Goal: Information Seeking & Learning: Learn about a topic

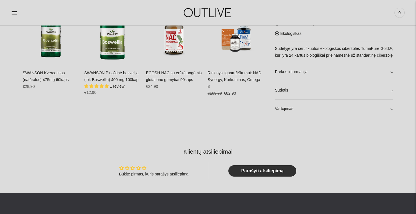
scroll to position [277, 0]
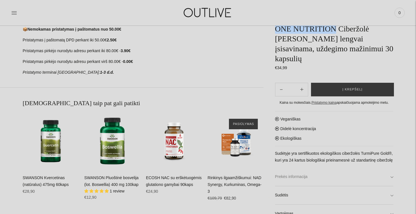
click at [291, 176] on link "Prekės informacija" at bounding box center [334, 176] width 119 height 18
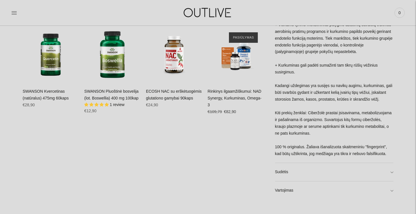
scroll to position [371, 0]
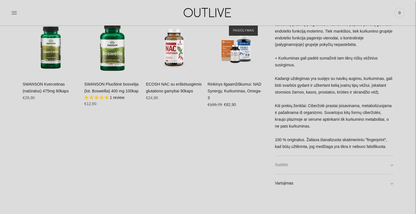
click at [320, 166] on link "Sudėtis" at bounding box center [334, 165] width 119 height 18
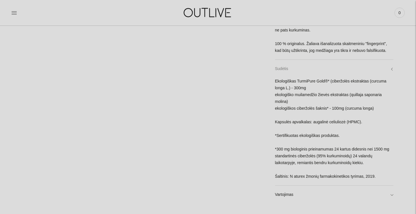
scroll to position [475, 0]
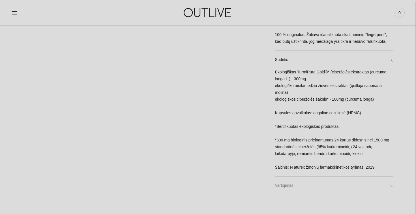
click at [295, 188] on link "Vartojimas" at bounding box center [334, 185] width 119 height 18
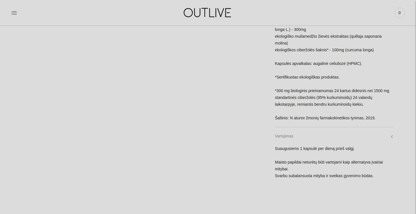
scroll to position [528, 0]
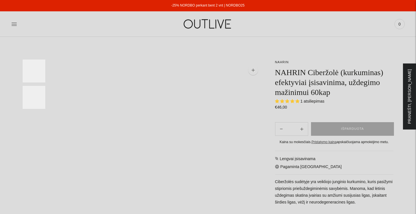
select select "**********"
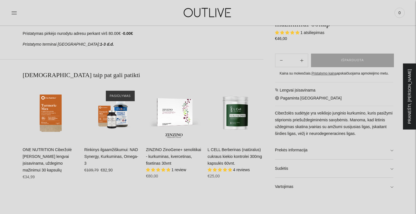
scroll to position [306, 0]
click at [294, 148] on link "Prekės informacija" at bounding box center [334, 149] width 119 height 18
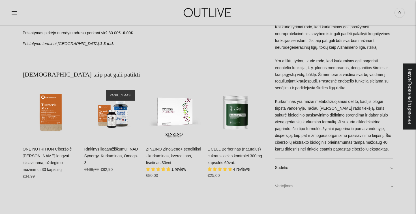
click at [300, 178] on link "Vartojimas" at bounding box center [334, 186] width 119 height 18
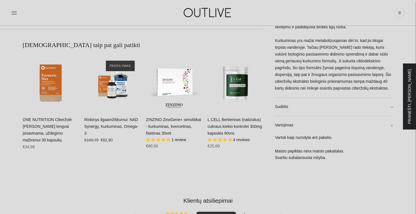
scroll to position [328, 0]
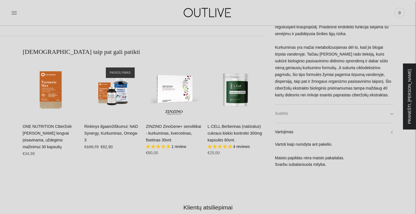
click at [300, 107] on link "Sudėtis" at bounding box center [334, 113] width 119 height 18
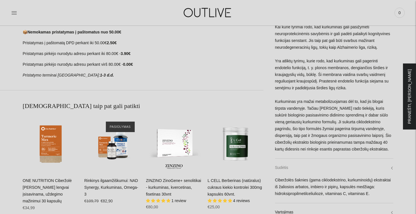
scroll to position [280, 0]
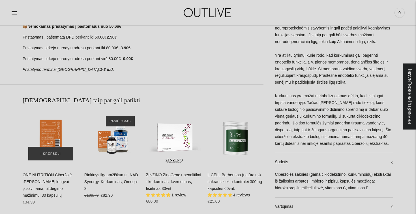
click at [53, 134] on div "ONE NUTRITION Ciberžolė Max Kurkuminas lengvai įsisavinama, uždegimo mažinimui …" at bounding box center [51, 138] width 56 height 56
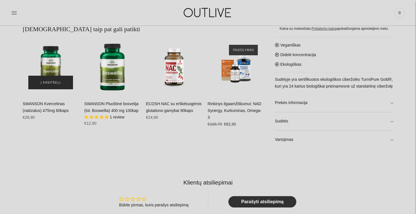
scroll to position [344, 0]
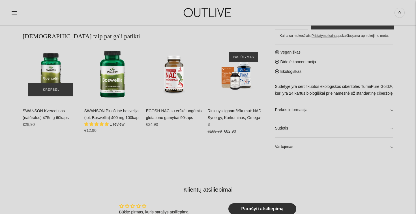
click at [48, 76] on img "SWANSON Kvercetinas (natūralus) 475mg 60kaps\a" at bounding box center [51, 74] width 56 height 56
